Goal: Book appointment/travel/reservation

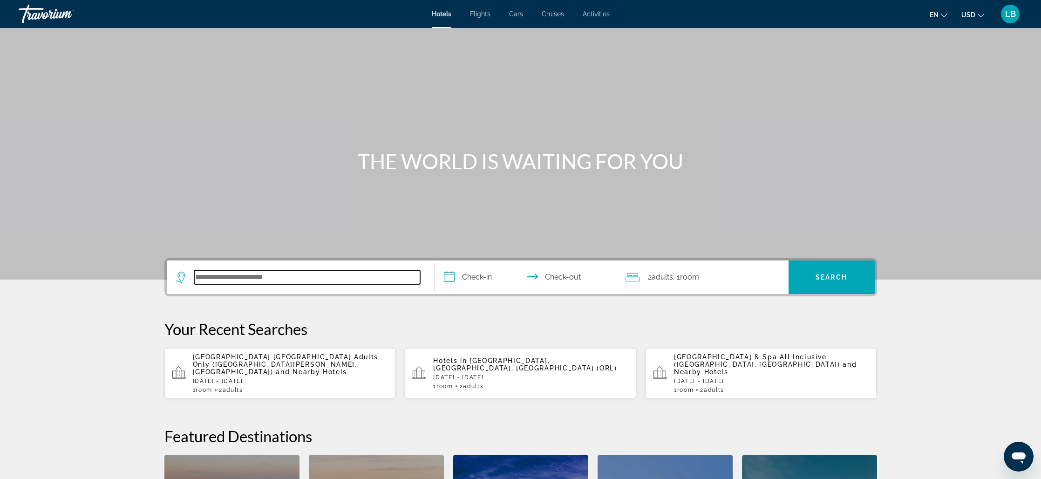
click at [261, 277] on input "Search hotel destination" at bounding box center [307, 277] width 226 height 14
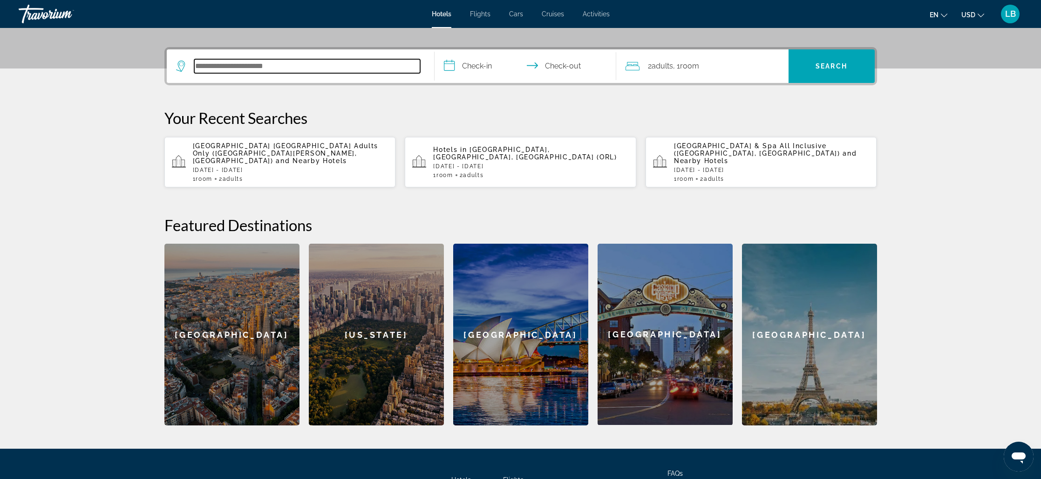
scroll to position [228, 0]
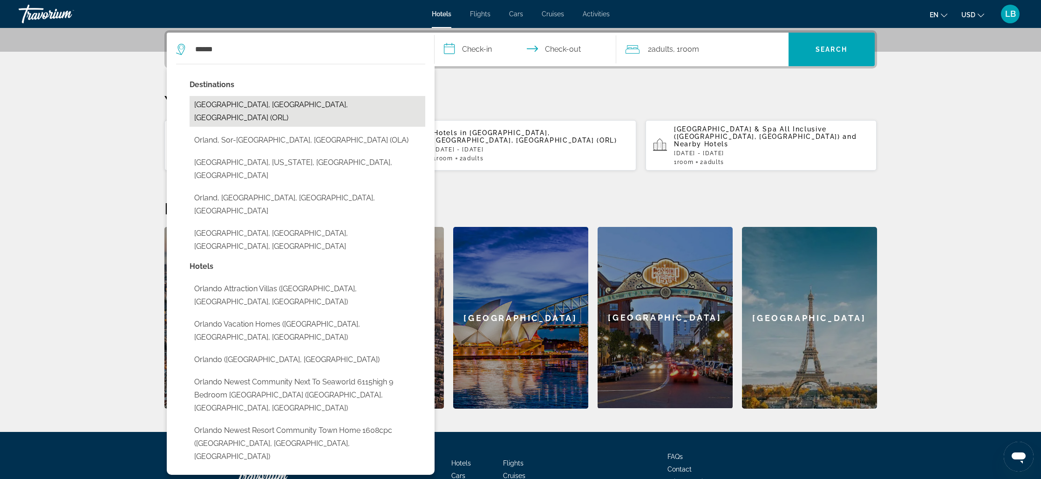
click at [267, 100] on button "Orlando, FL, United States (ORL)" at bounding box center [307, 111] width 236 height 31
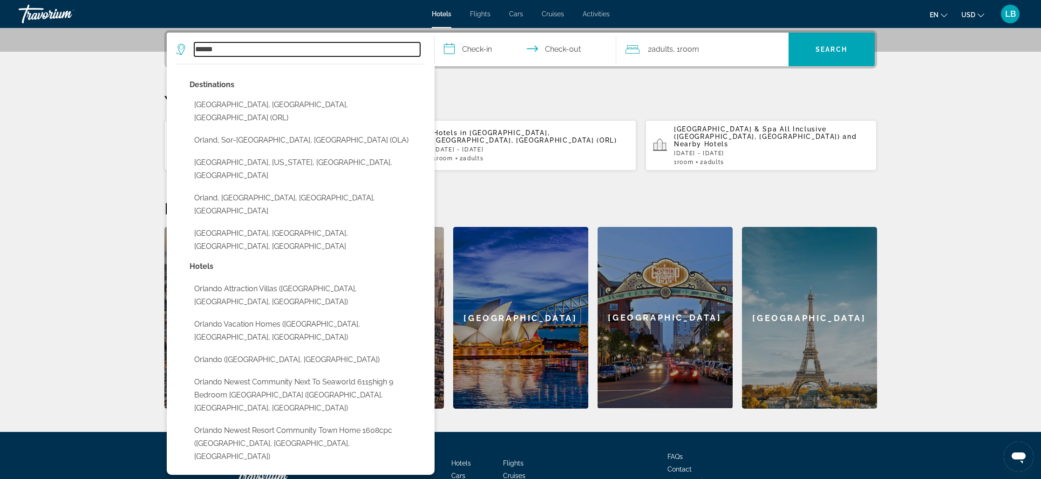
type input "**********"
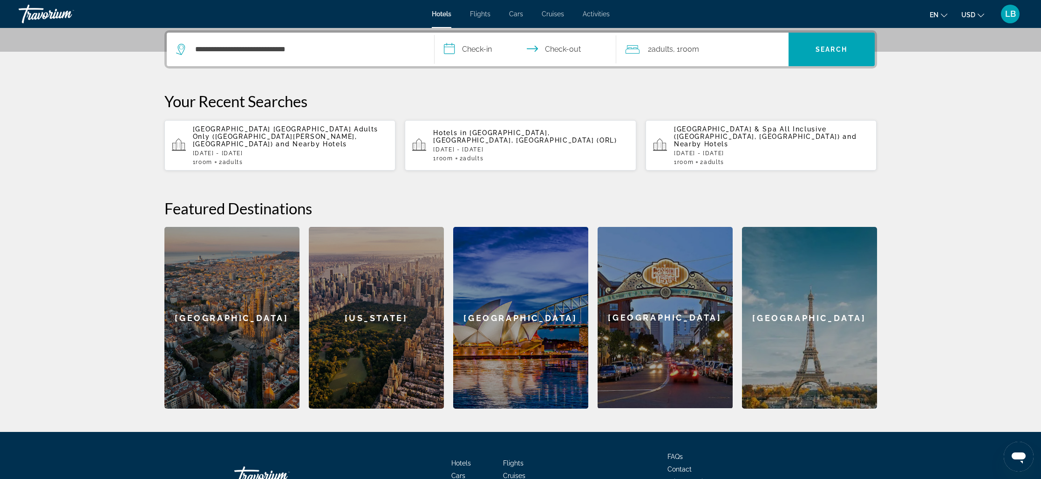
click at [475, 47] on input "**********" at bounding box center [526, 51] width 185 height 36
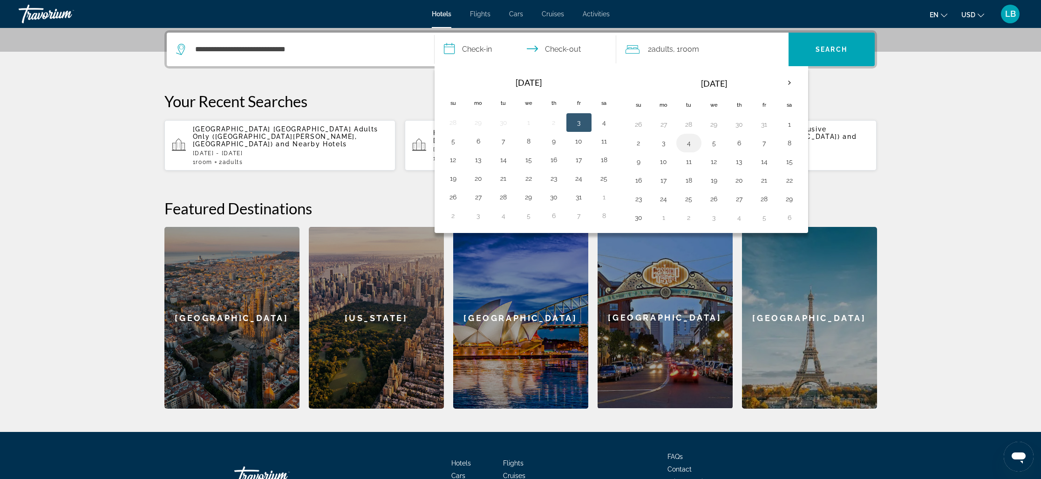
click at [683, 145] on button "4" at bounding box center [688, 142] width 15 height 13
click at [670, 161] on button "10" at bounding box center [663, 161] width 15 height 13
type input "**********"
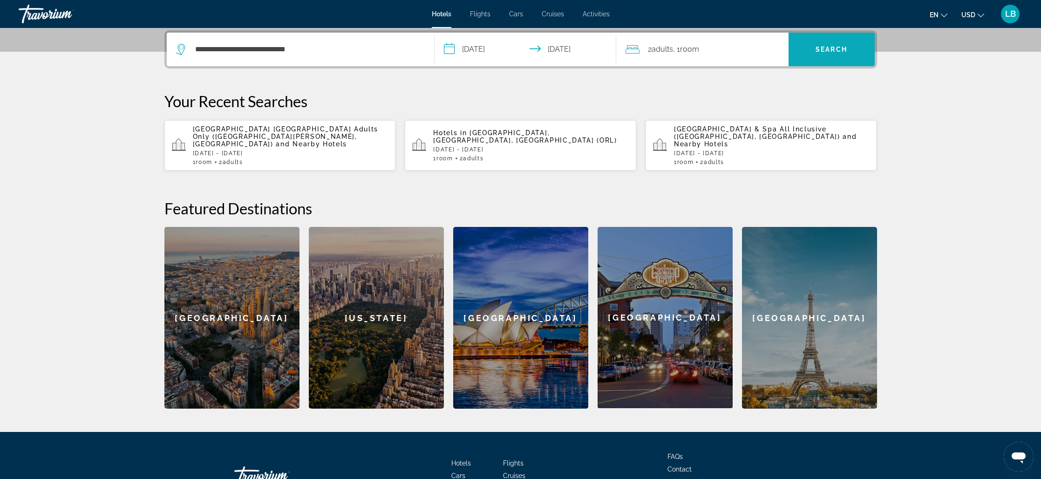
click at [840, 46] on span "Search" at bounding box center [831, 49] width 32 height 7
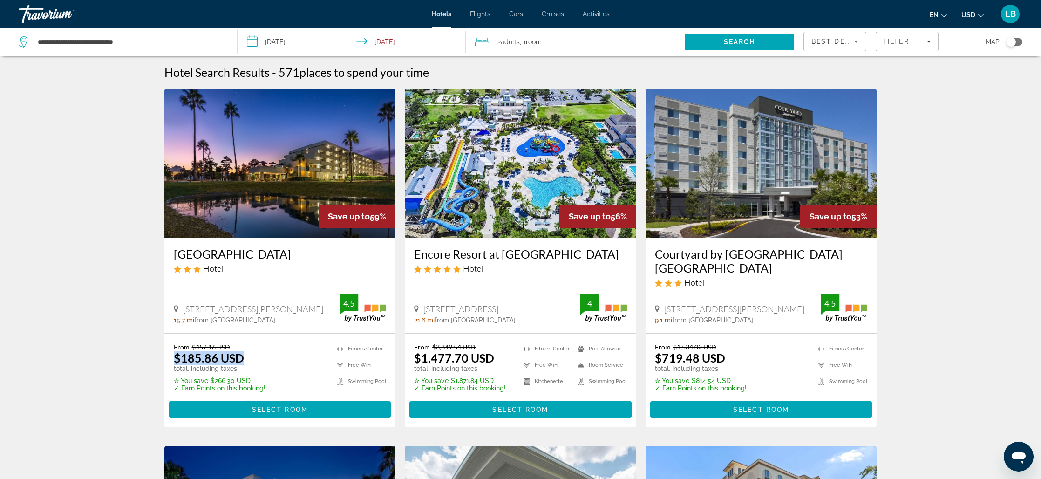
drag, startPoint x: 168, startPoint y: 360, endPoint x: 244, endPoint y: 362, distance: 76.4
click at [244, 362] on div "From $452.16 USD $185.86 USD total, including taxes ✮ You save $266.30 USD ✓ Ea…" at bounding box center [279, 380] width 231 height 94
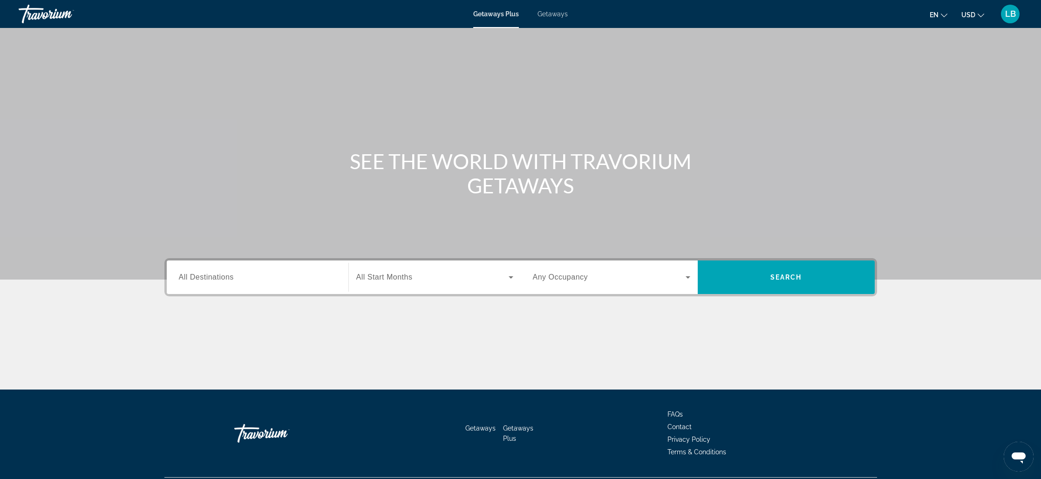
click at [552, 16] on span "Getaways" at bounding box center [552, 13] width 30 height 7
click at [237, 280] on input "Destination All Destinations" at bounding box center [257, 277] width 157 height 11
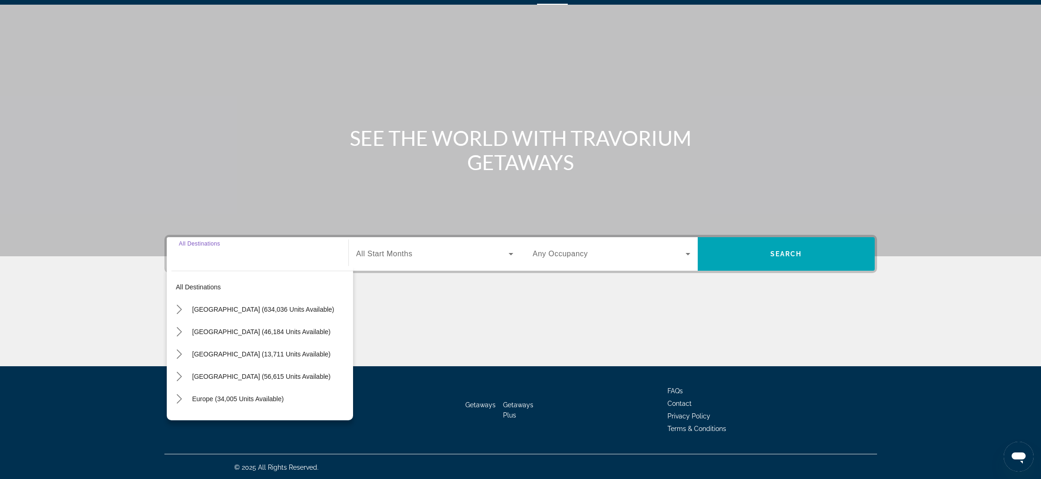
scroll to position [25, 0]
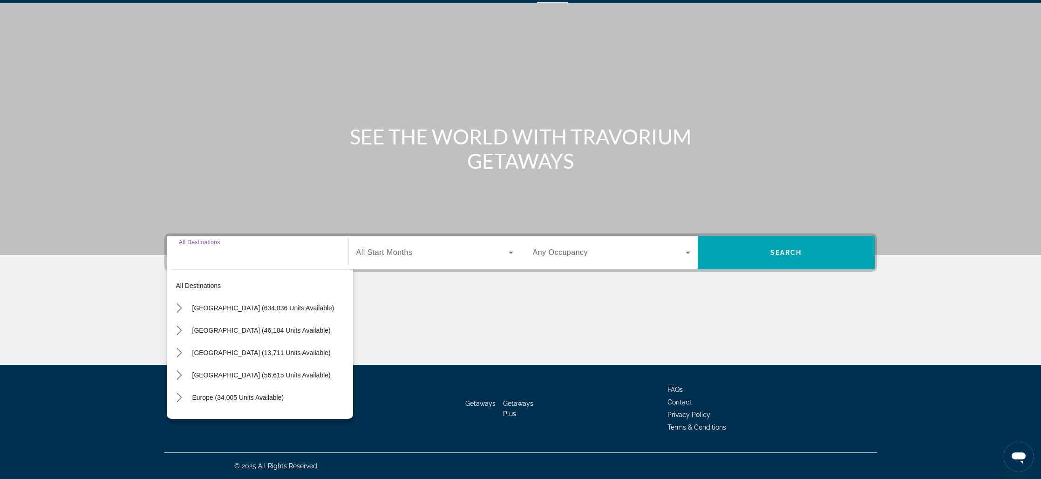
click at [224, 308] on span "[GEOGRAPHIC_DATA] (634,036 units available)" at bounding box center [263, 307] width 142 height 7
type input "**********"
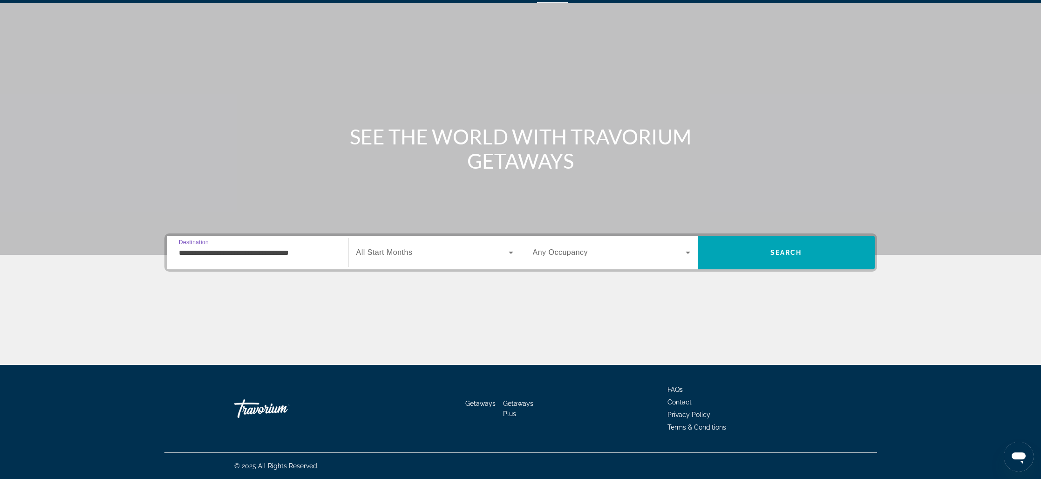
click at [189, 253] on input "**********" at bounding box center [257, 252] width 157 height 11
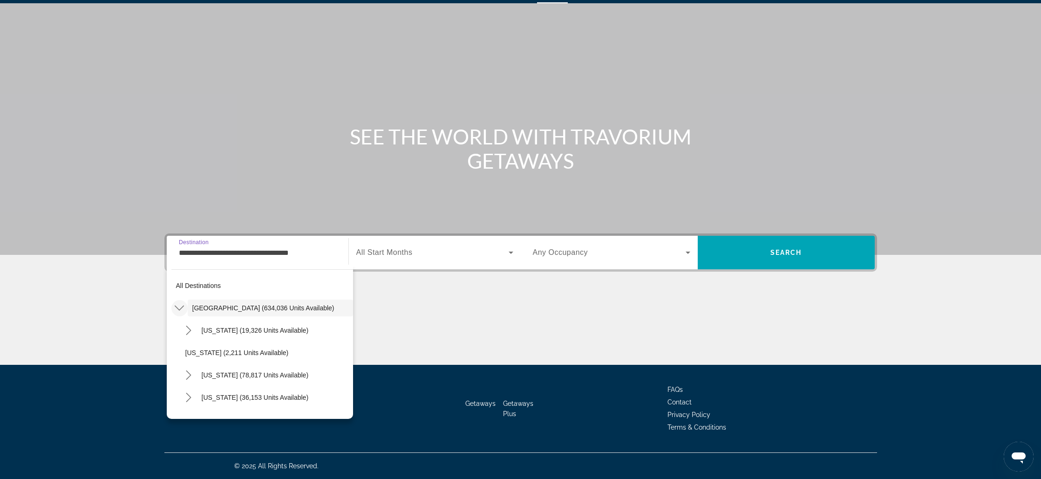
click at [176, 305] on icon "Toggle United States (634,036 units available) submenu" at bounding box center [179, 307] width 9 height 9
click at [224, 309] on span "[GEOGRAPHIC_DATA] (634,036 units available)" at bounding box center [263, 307] width 142 height 7
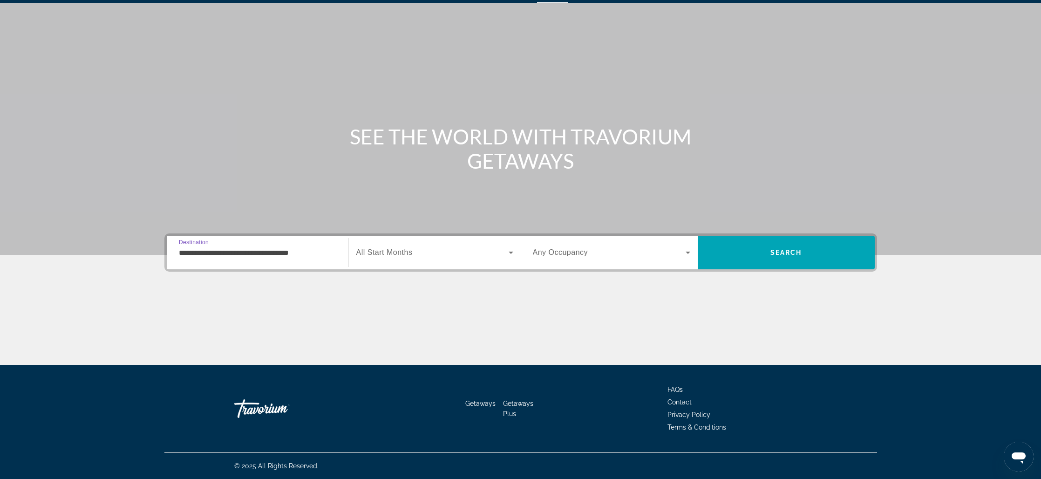
click at [398, 249] on span "All Start Months" at bounding box center [384, 252] width 56 height 8
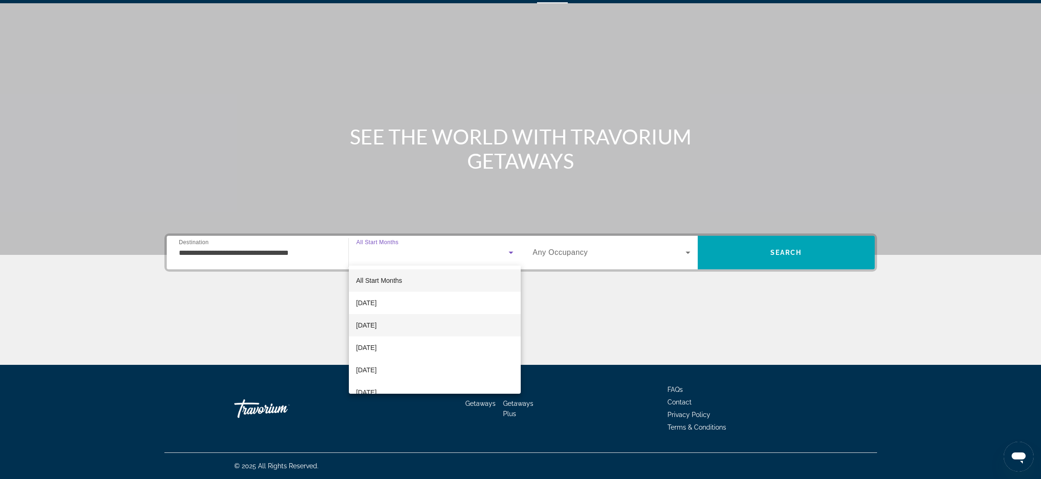
click at [377, 325] on span "[DATE]" at bounding box center [366, 324] width 20 height 11
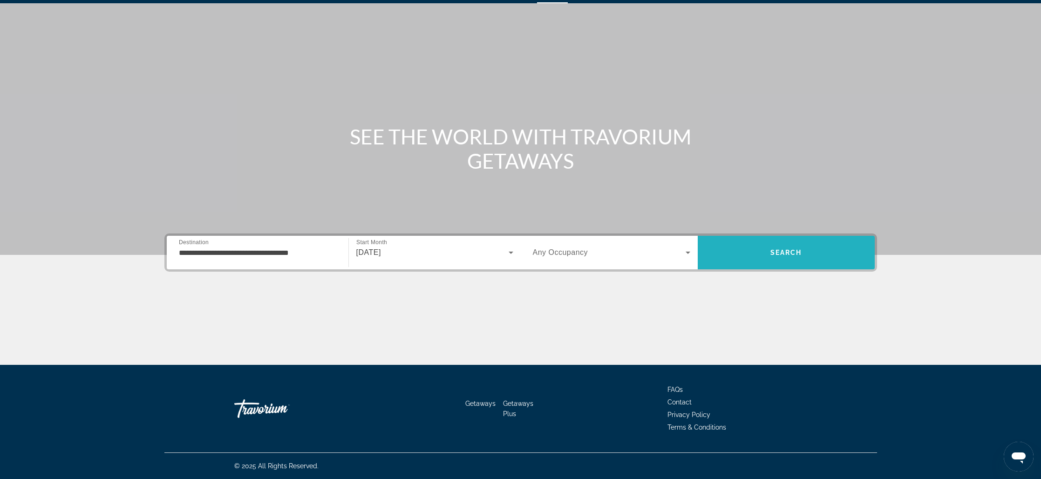
click at [802, 261] on span "Search" at bounding box center [785, 252] width 177 height 22
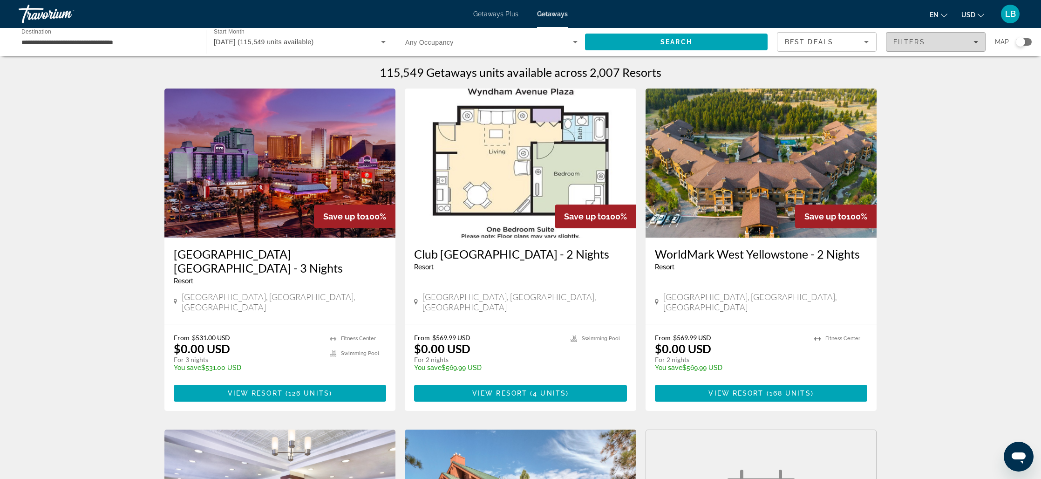
click at [973, 46] on span "Filters" at bounding box center [935, 42] width 99 height 22
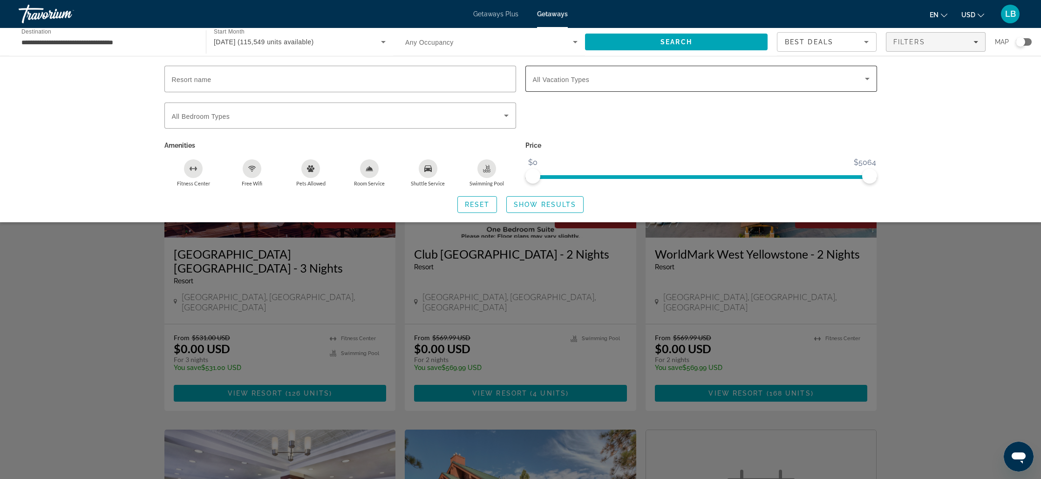
click at [585, 86] on div "Search widget" at bounding box center [701, 79] width 337 height 26
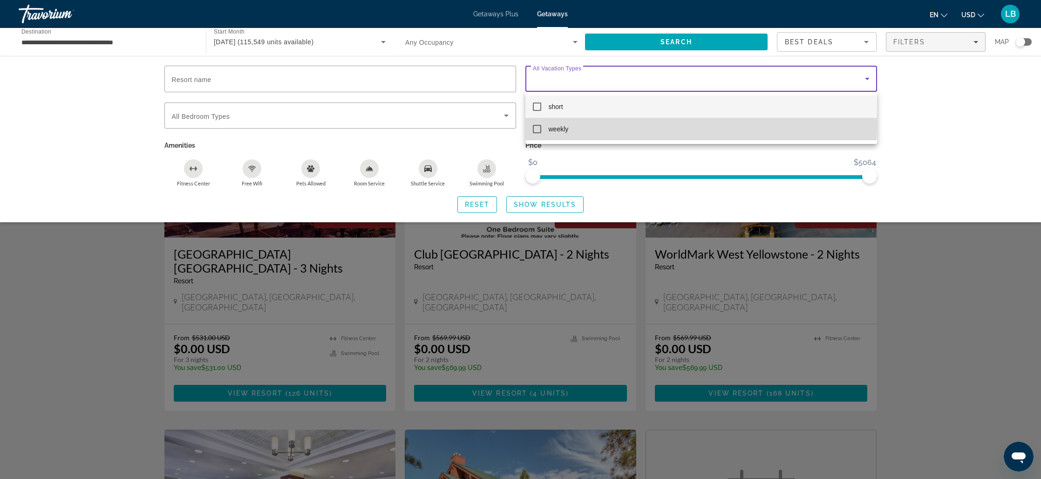
click at [561, 124] on span "weekly" at bounding box center [558, 128] width 20 height 11
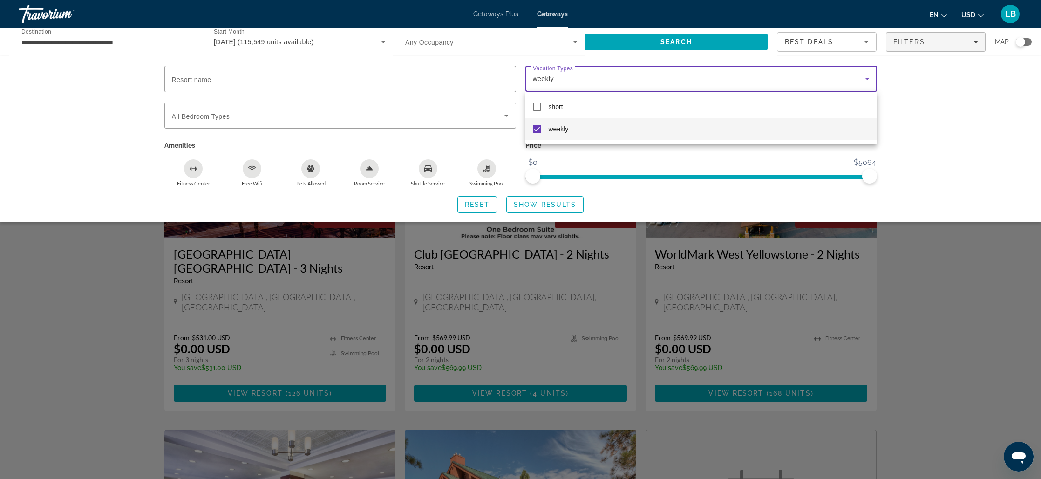
scroll to position [3, 0]
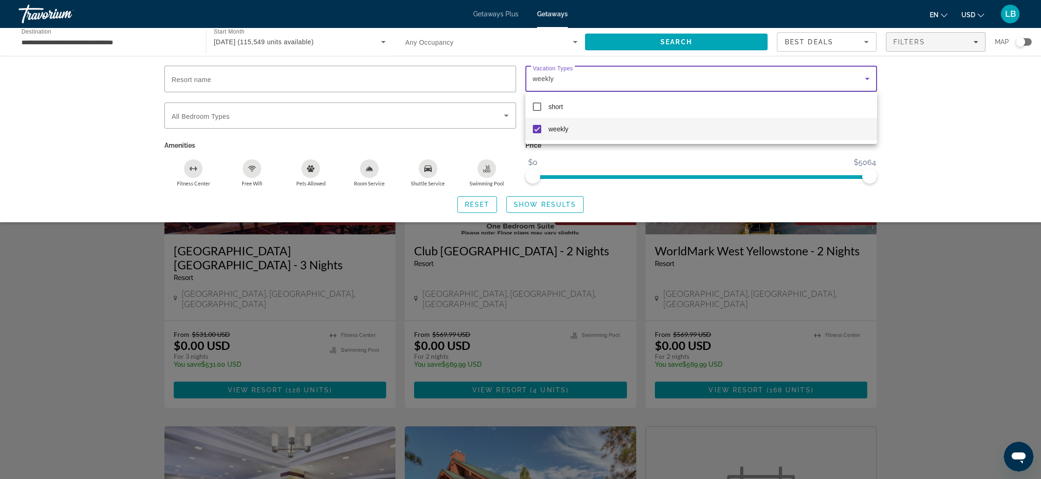
click at [562, 203] on div at bounding box center [520, 239] width 1041 height 479
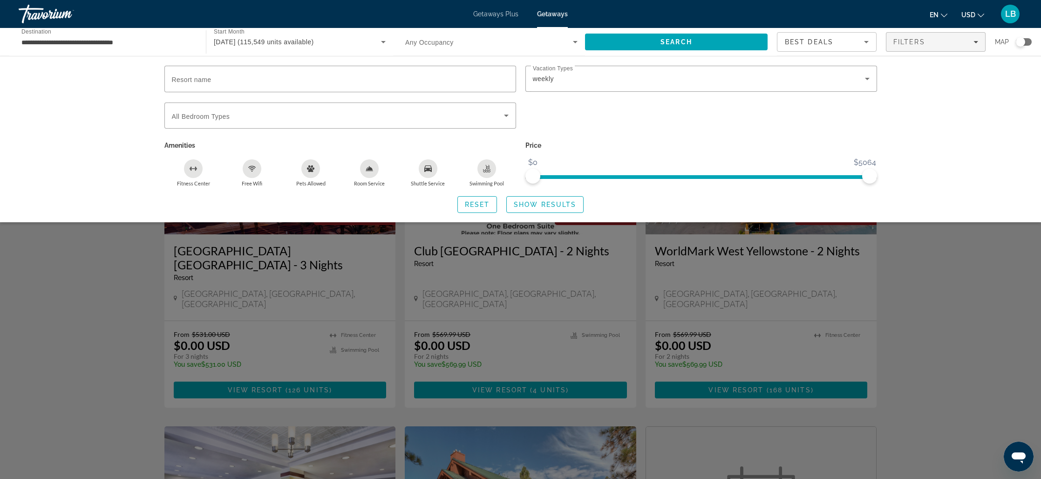
scroll to position [0, 0]
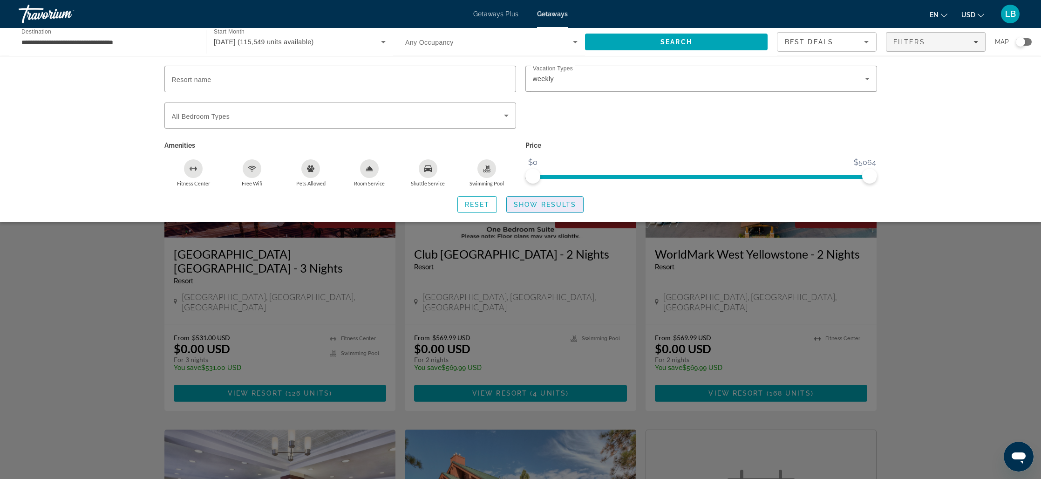
click at [540, 208] on span "Search widget" at bounding box center [545, 204] width 76 height 22
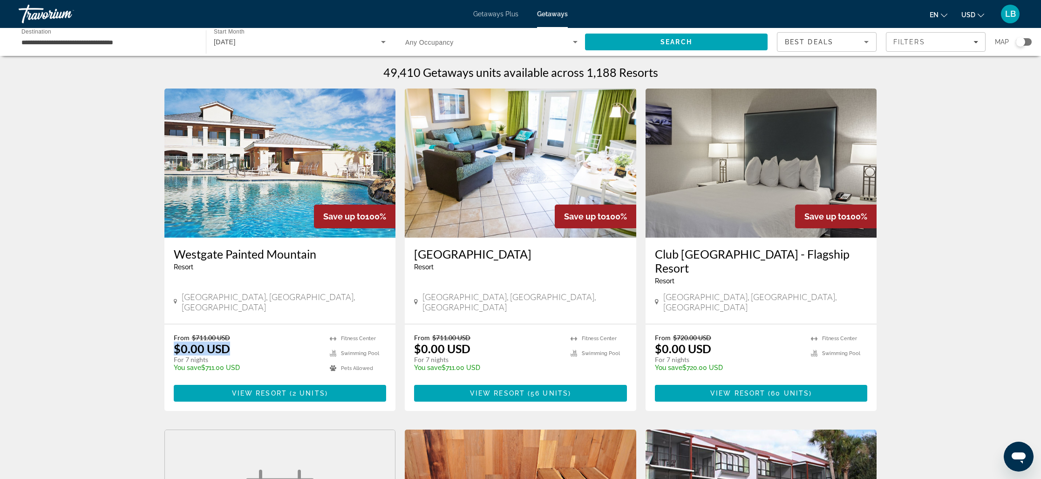
drag, startPoint x: 173, startPoint y: 326, endPoint x: 231, endPoint y: 327, distance: 58.7
click at [231, 327] on div "From $711.00 USD $0.00 USD For 7 nights You save $711.00 USD temp 3.9 [GEOGRAPH…" at bounding box center [279, 367] width 231 height 87
click at [270, 382] on span "Main content" at bounding box center [280, 393] width 213 height 22
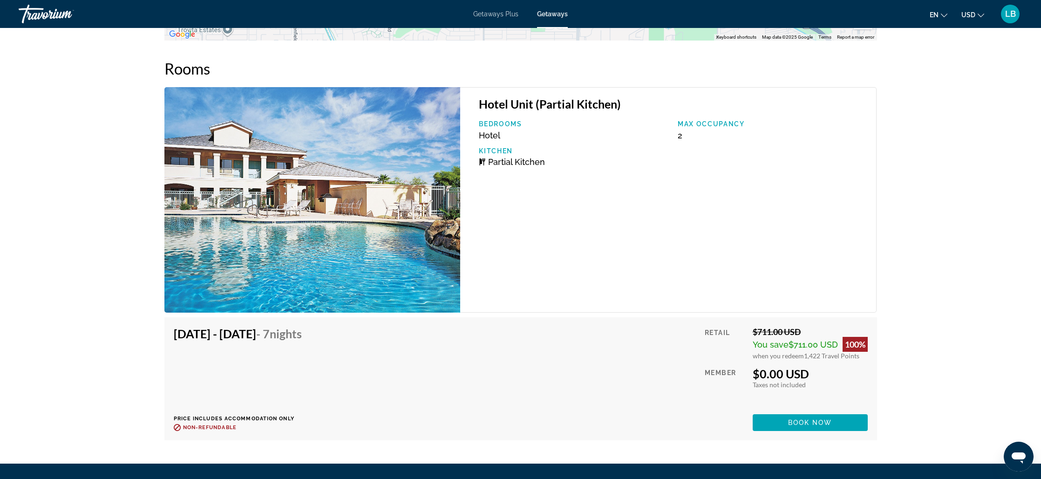
scroll to position [1462, 0]
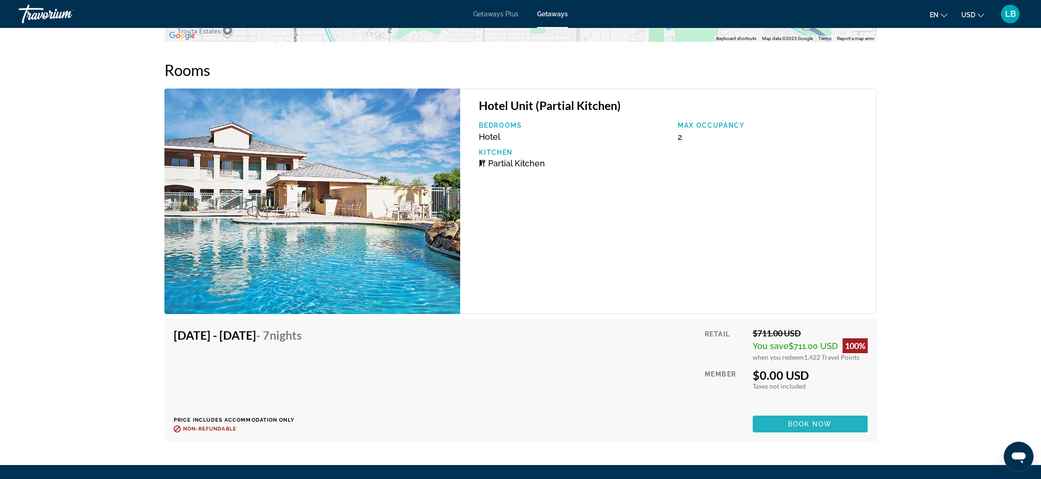
click at [812, 420] on span "Book now" at bounding box center [810, 423] width 44 height 7
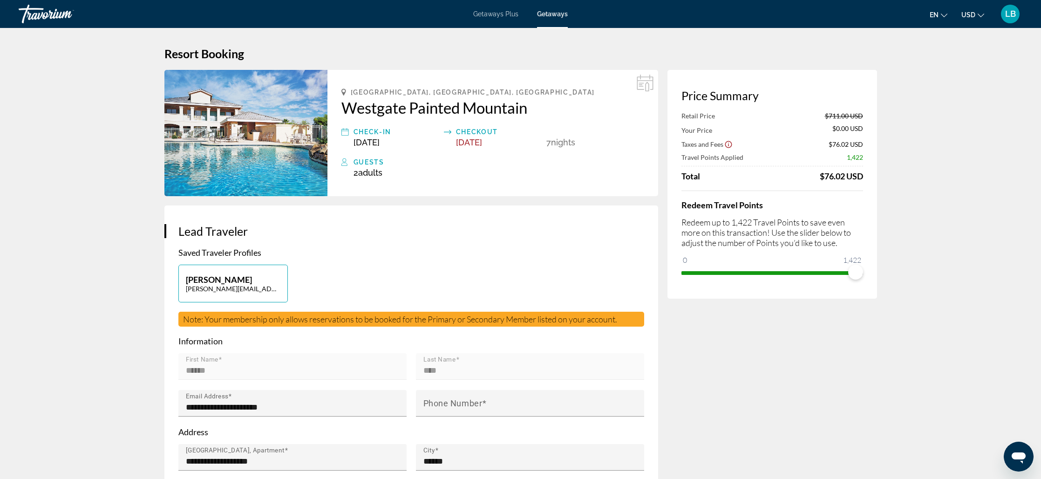
scroll to position [3, 0]
